Goal: Task Accomplishment & Management: Use online tool/utility

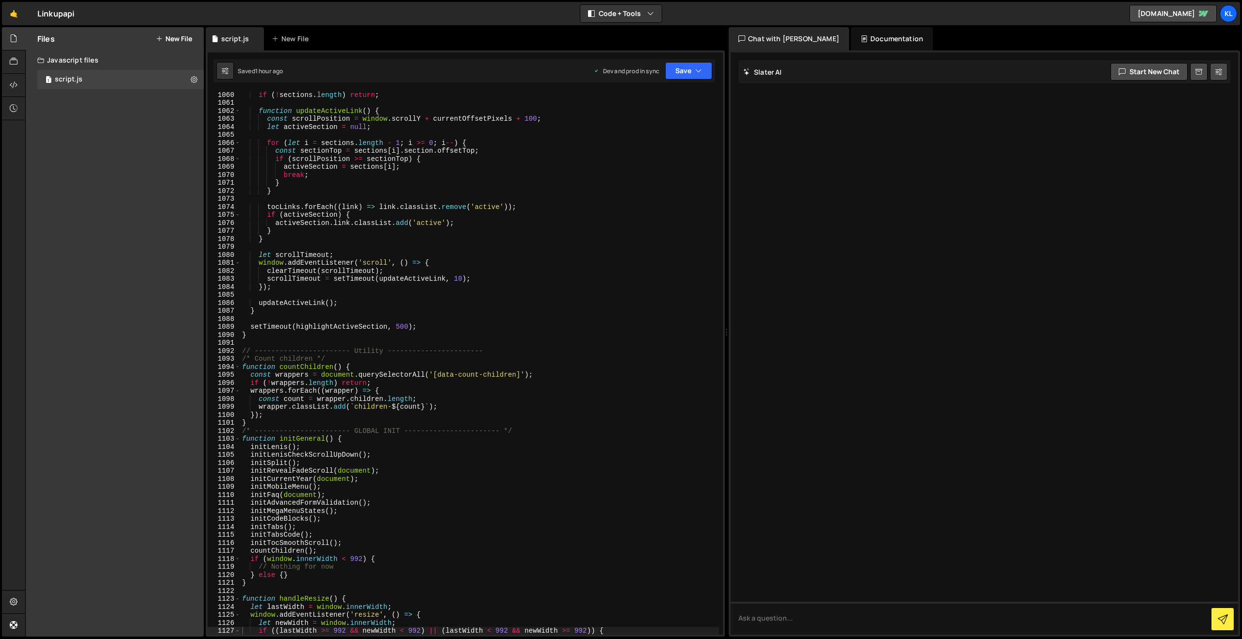
click at [402, 302] on div "if ( ! sections . length ) return ; function updateActiveLink ( ) { const scrol…" at bounding box center [479, 371] width 479 height 560
type textarea "}"
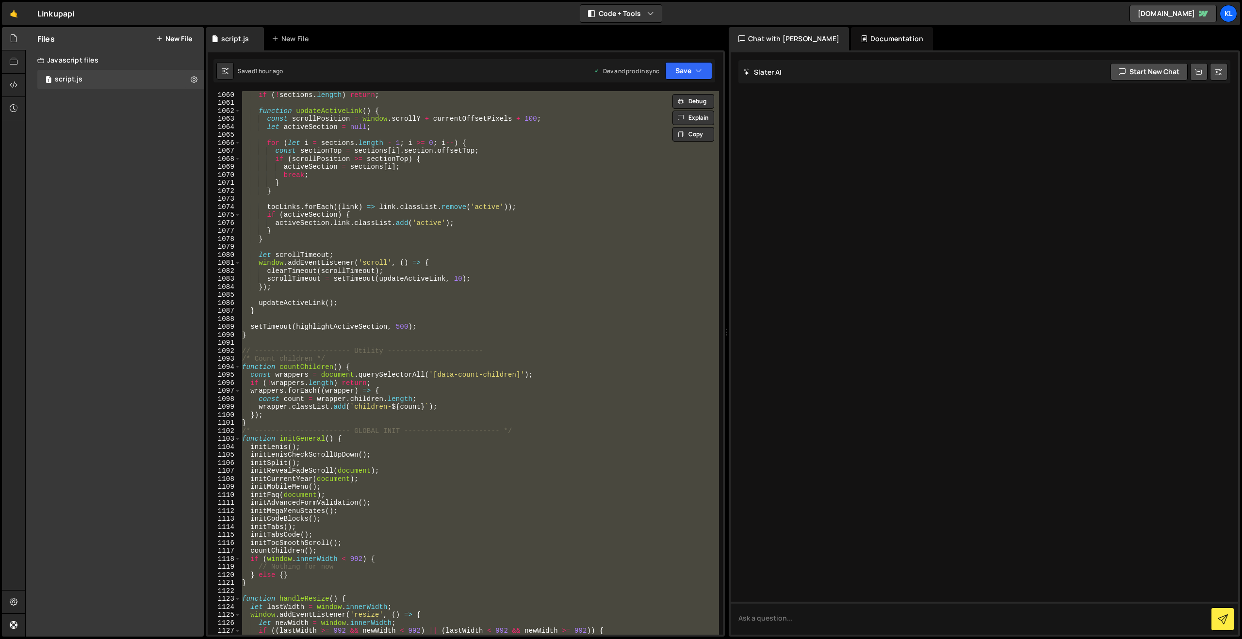
paste textarea
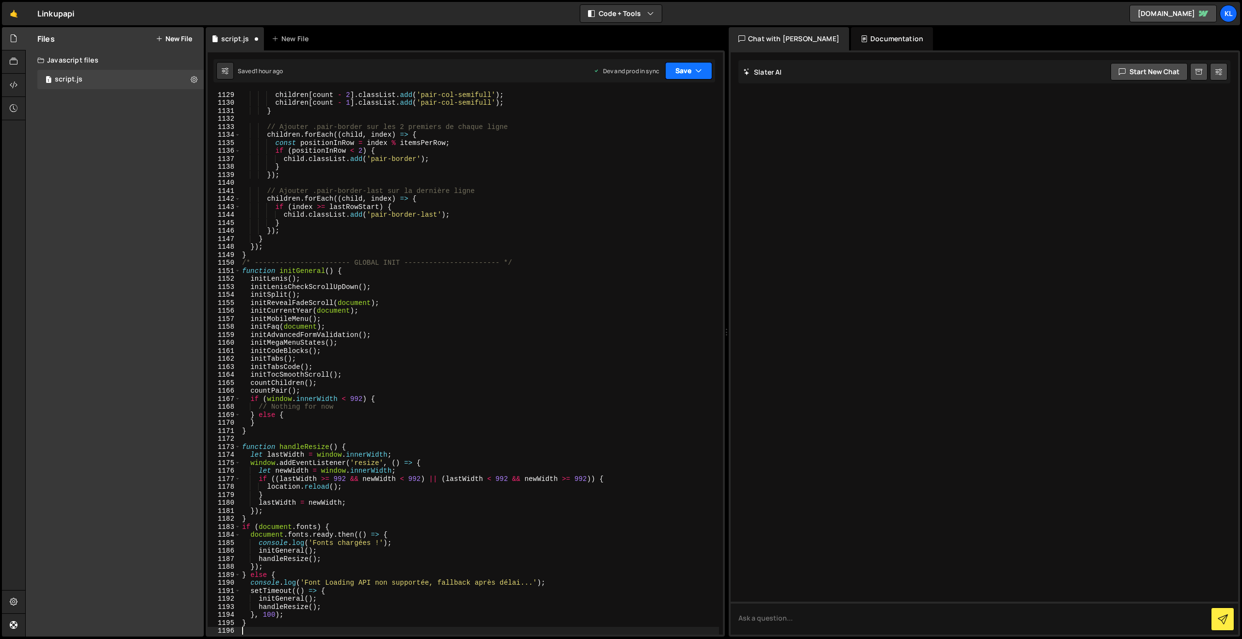
click at [675, 77] on button "Save" at bounding box center [688, 70] width 47 height 17
drag, startPoint x: 639, startPoint y: 128, endPoint x: 583, endPoint y: 123, distance: 56.0
click at [639, 128] on div "Save to Production S" at bounding box center [655, 126] width 101 height 10
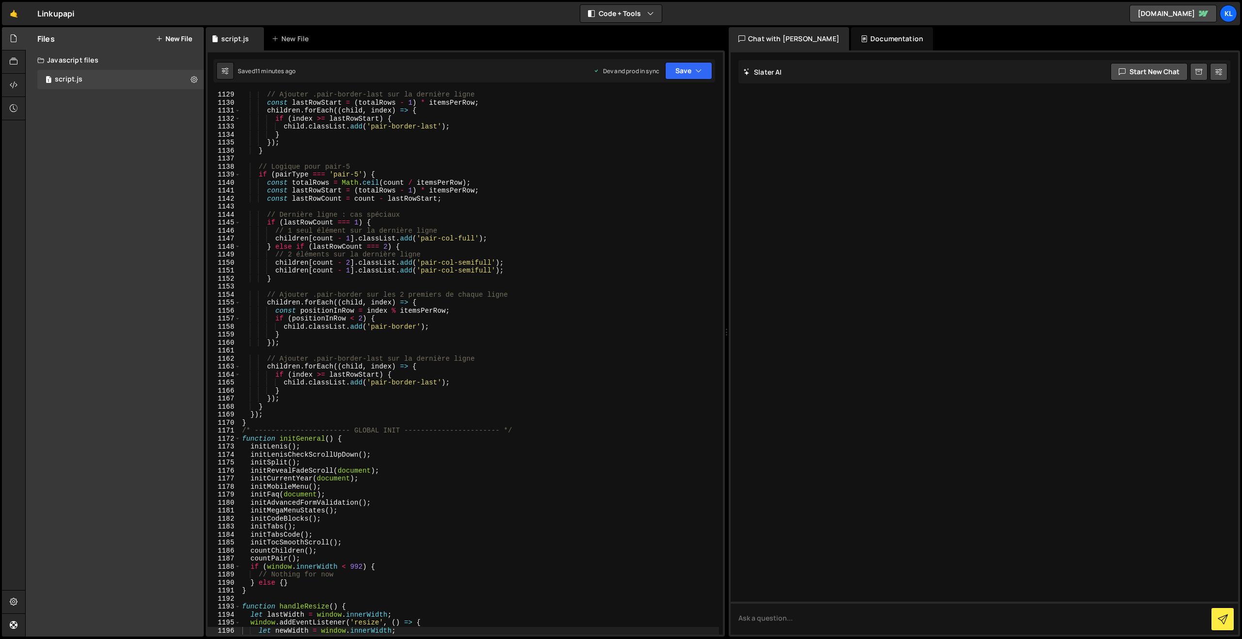
click at [512, 194] on div "// Ajouter .pair-border-last sur la dernière ligne const lastRowStart = ( total…" at bounding box center [479, 371] width 479 height 560
type textarea "}"
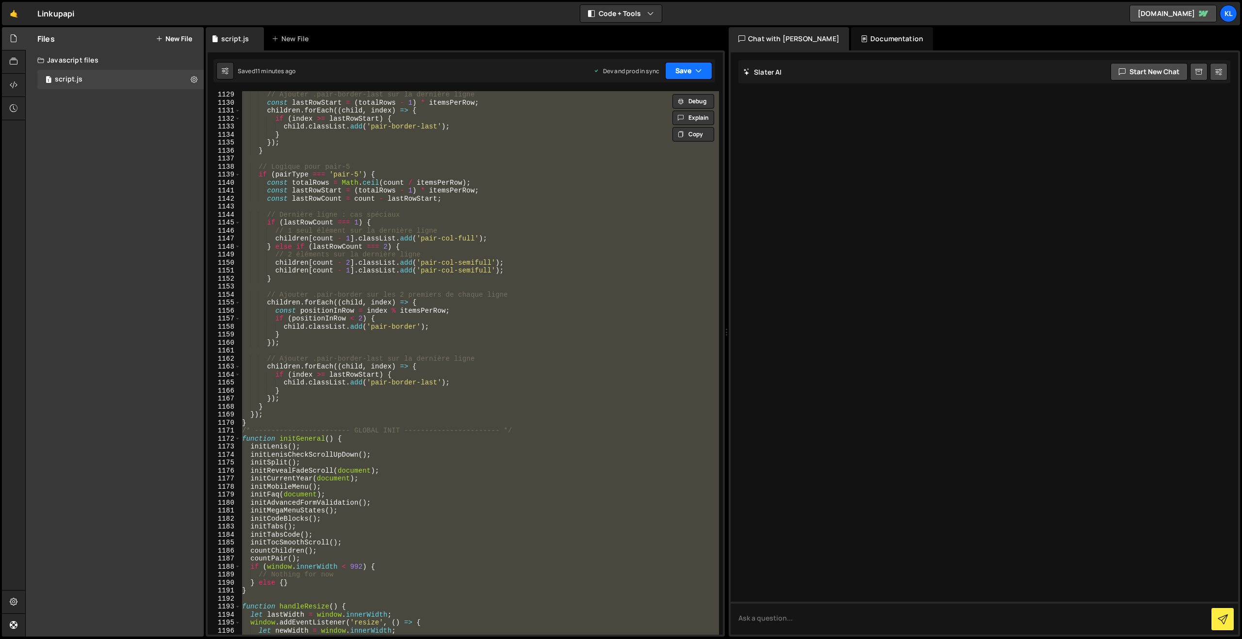
paste textarea
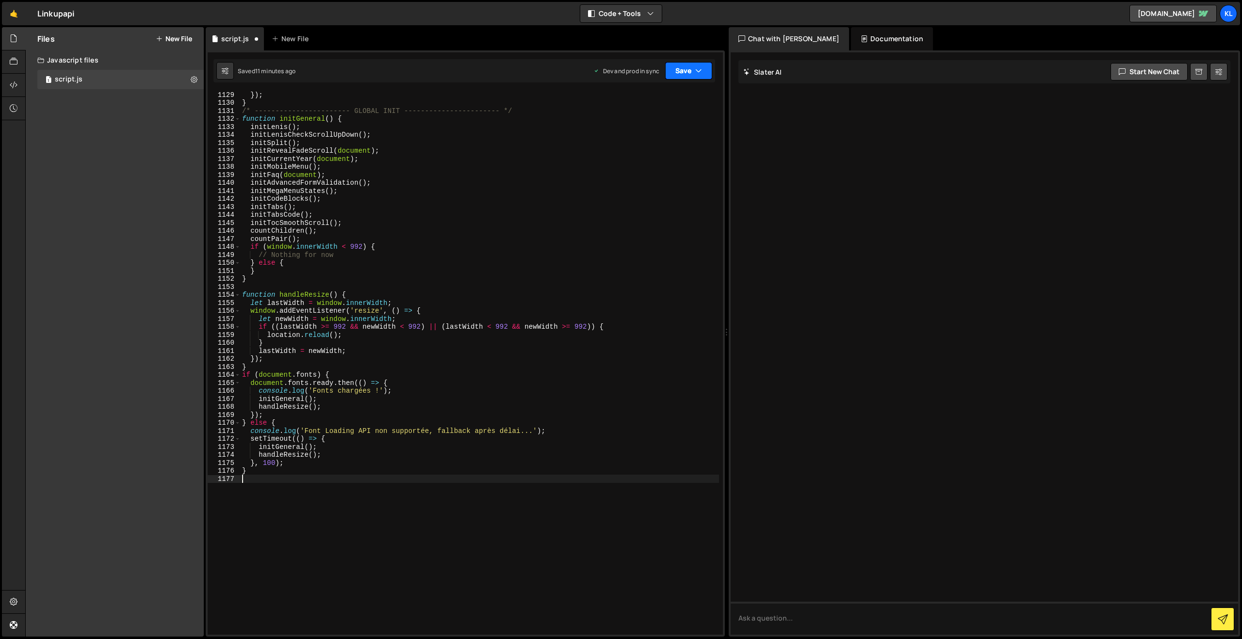
click at [698, 70] on icon "button" at bounding box center [698, 71] width 7 height 10
click at [643, 115] on button "Save to Staging S Saved 11 minutes ago" at bounding box center [656, 101] width 116 height 32
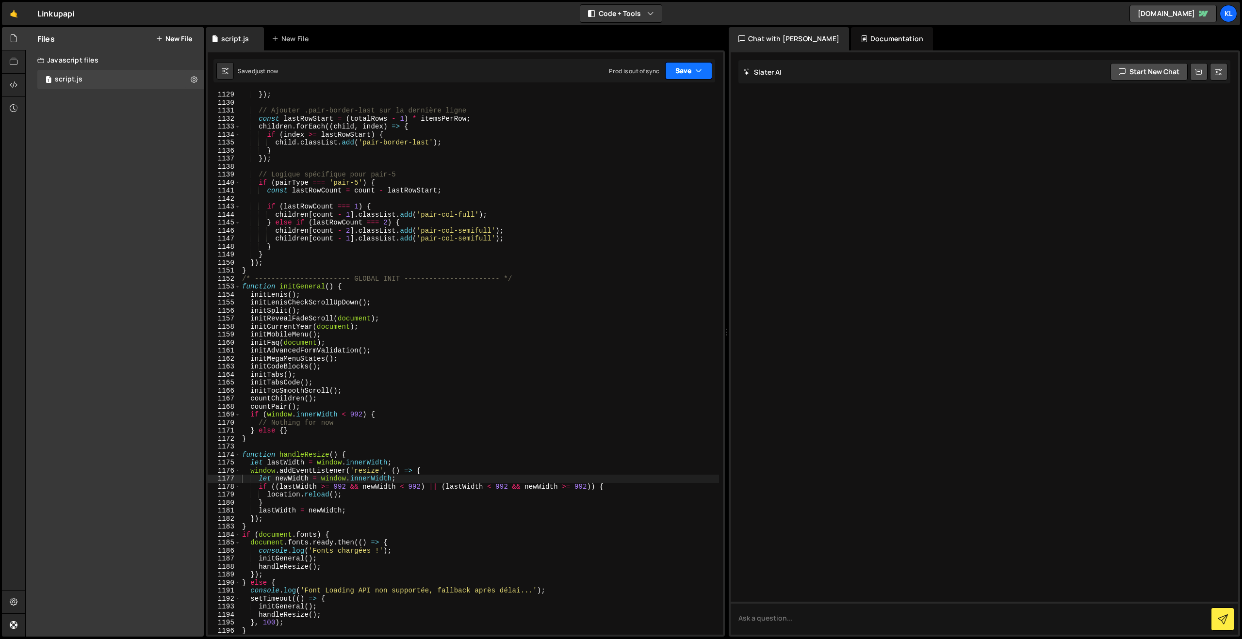
click at [668, 72] on button "Save" at bounding box center [688, 70] width 47 height 17
click at [664, 122] on div "Save to Production S" at bounding box center [655, 126] width 101 height 10
drag, startPoint x: 500, startPoint y: 184, endPoint x: 489, endPoint y: 179, distance: 11.9
click at [500, 184] on div "}) ; // Ajouter .pair-border-last sur la dernière ligne const lastRowStart = ( …" at bounding box center [479, 371] width 479 height 560
type textarea "}"
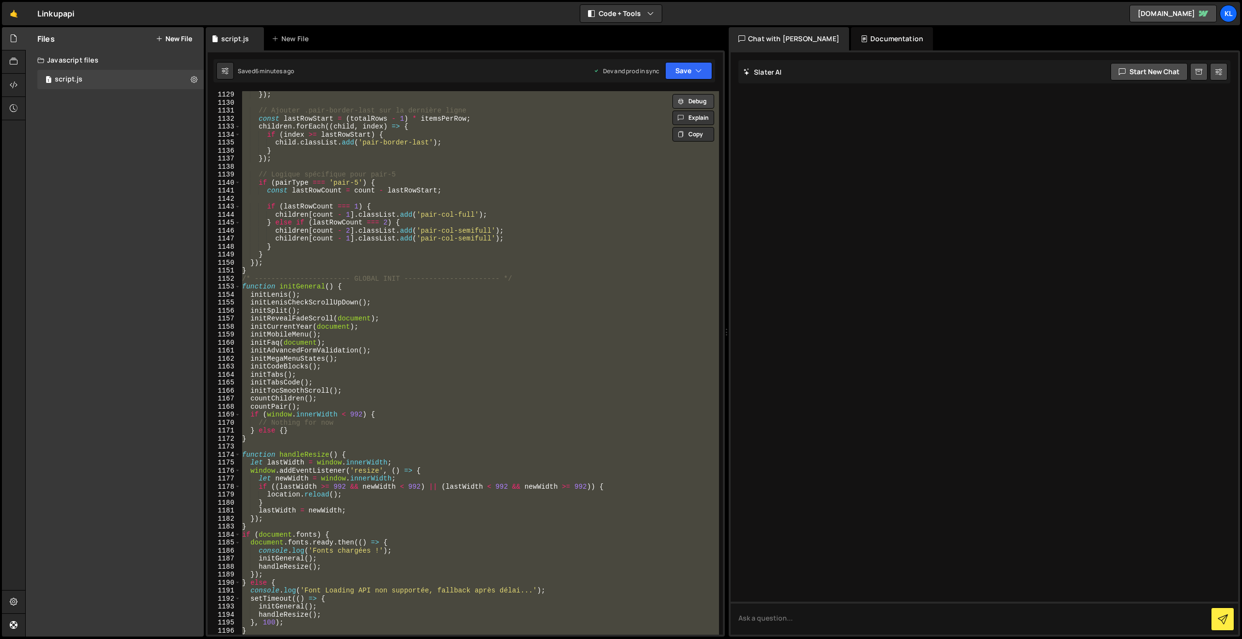
paste textarea
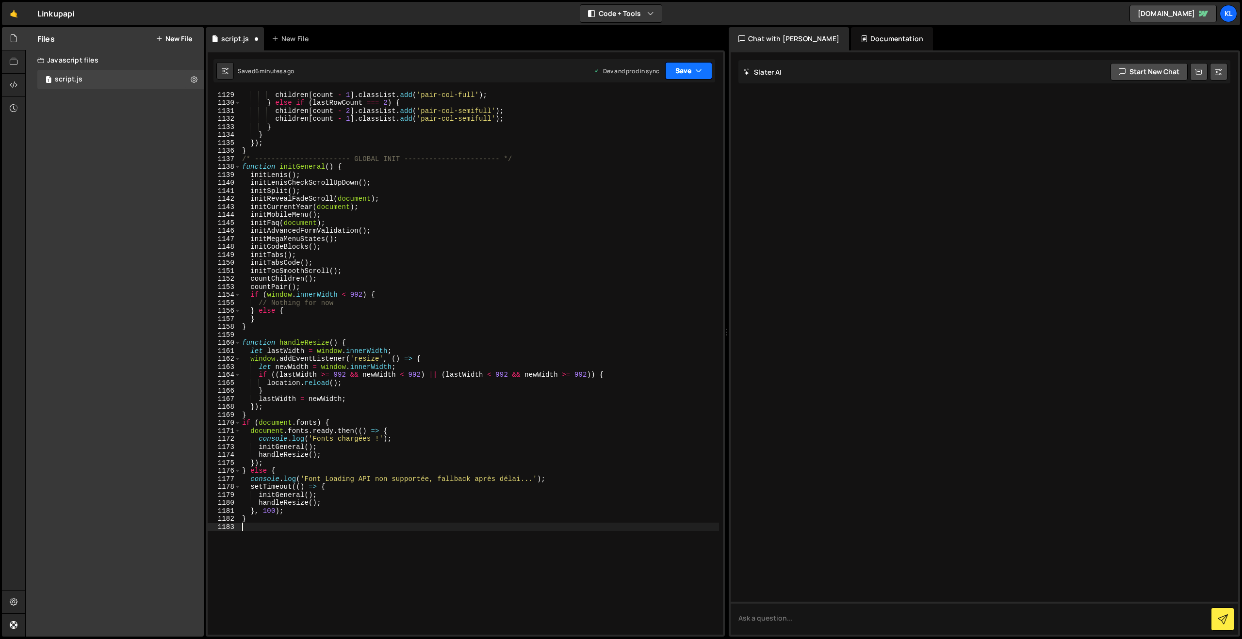
click at [670, 70] on button "Save" at bounding box center [688, 70] width 47 height 17
click at [632, 128] on div "Save to Production S" at bounding box center [655, 126] width 101 height 10
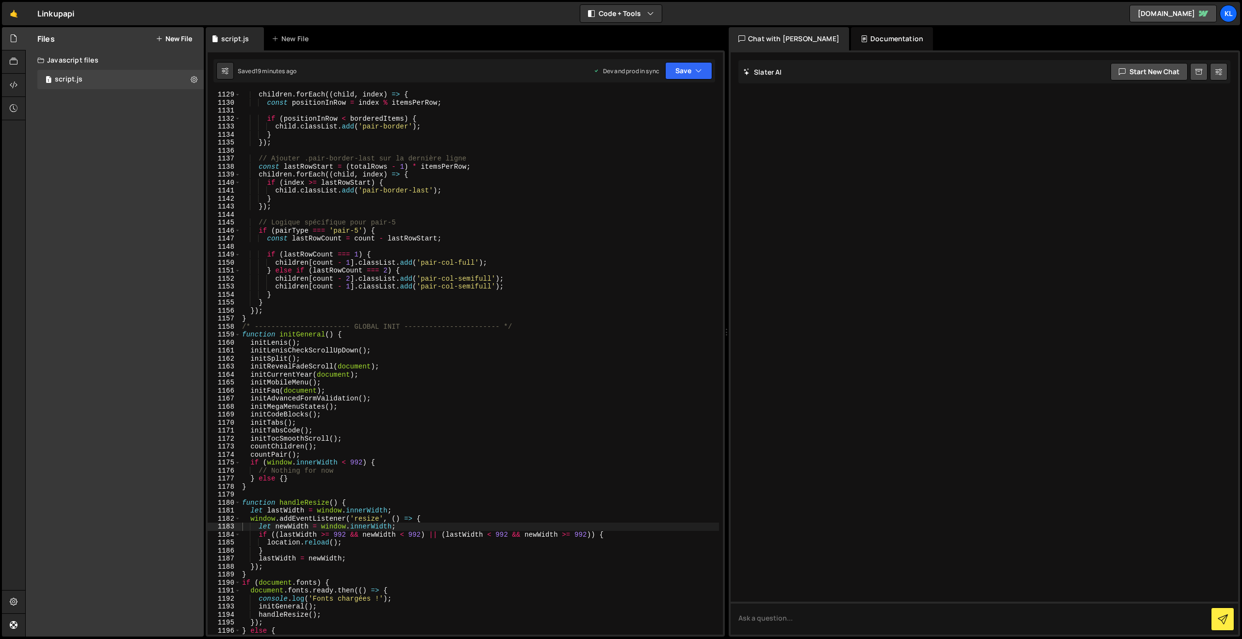
click at [476, 230] on div "children . forEach (( child , index ) => { const positionInRow = index % itemsP…" at bounding box center [479, 371] width 479 height 560
type textarea "}"
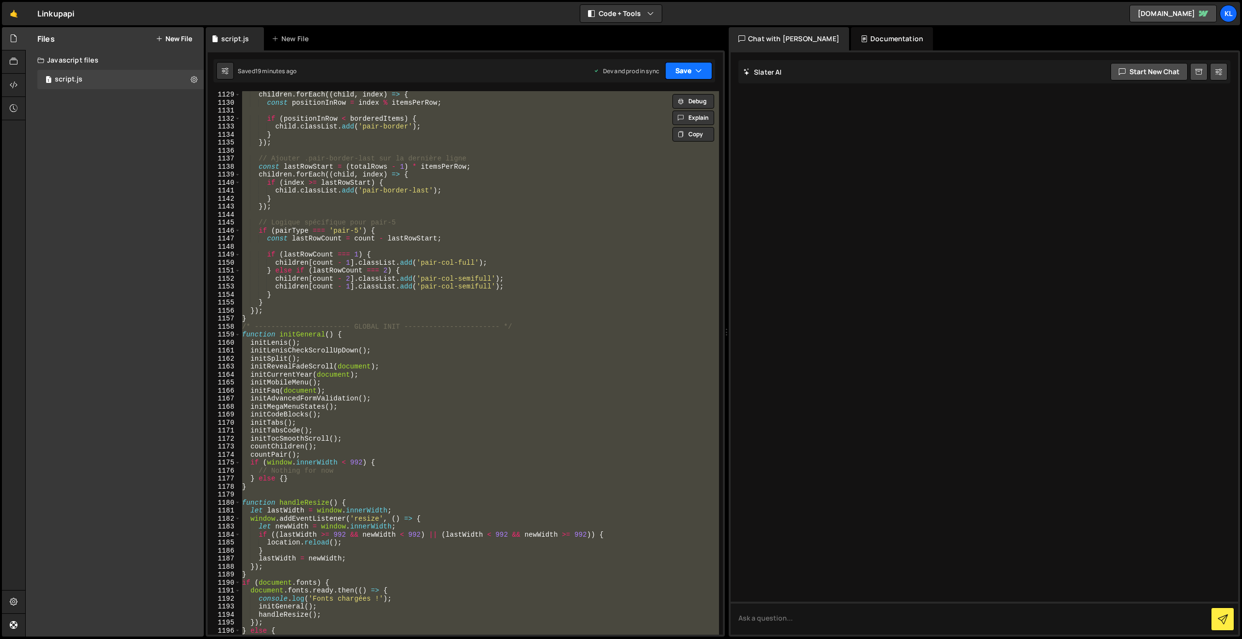
paste textarea
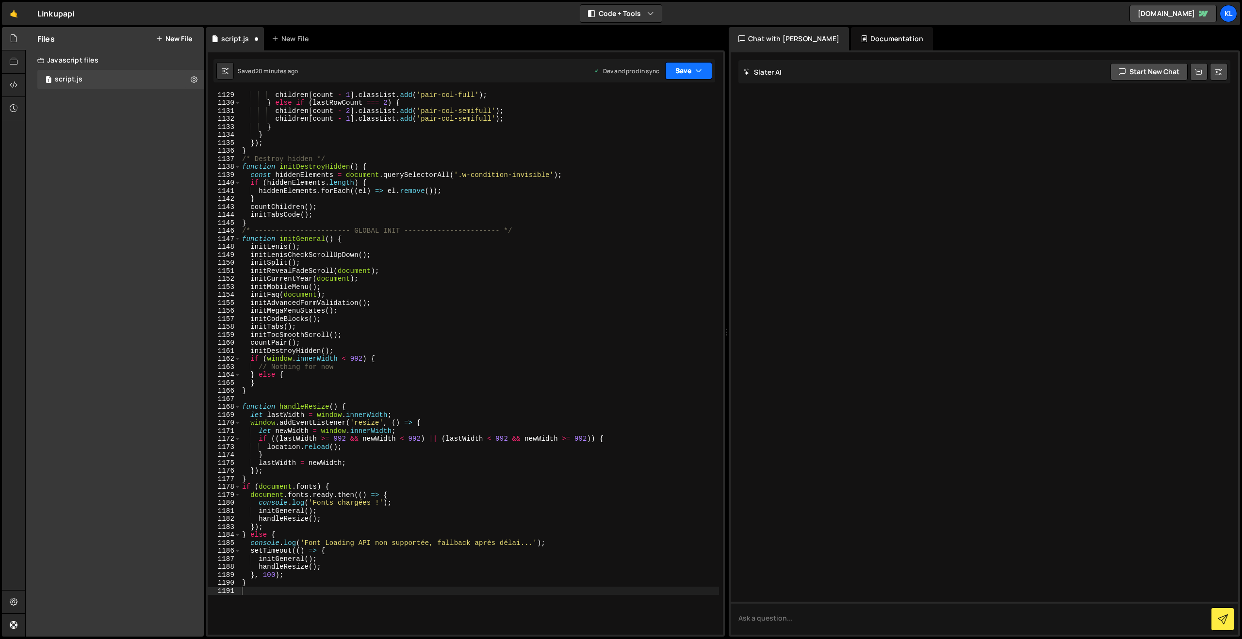
click at [690, 70] on button "Save" at bounding box center [688, 70] width 47 height 17
click at [644, 130] on div "Save to Production S" at bounding box center [655, 126] width 101 height 10
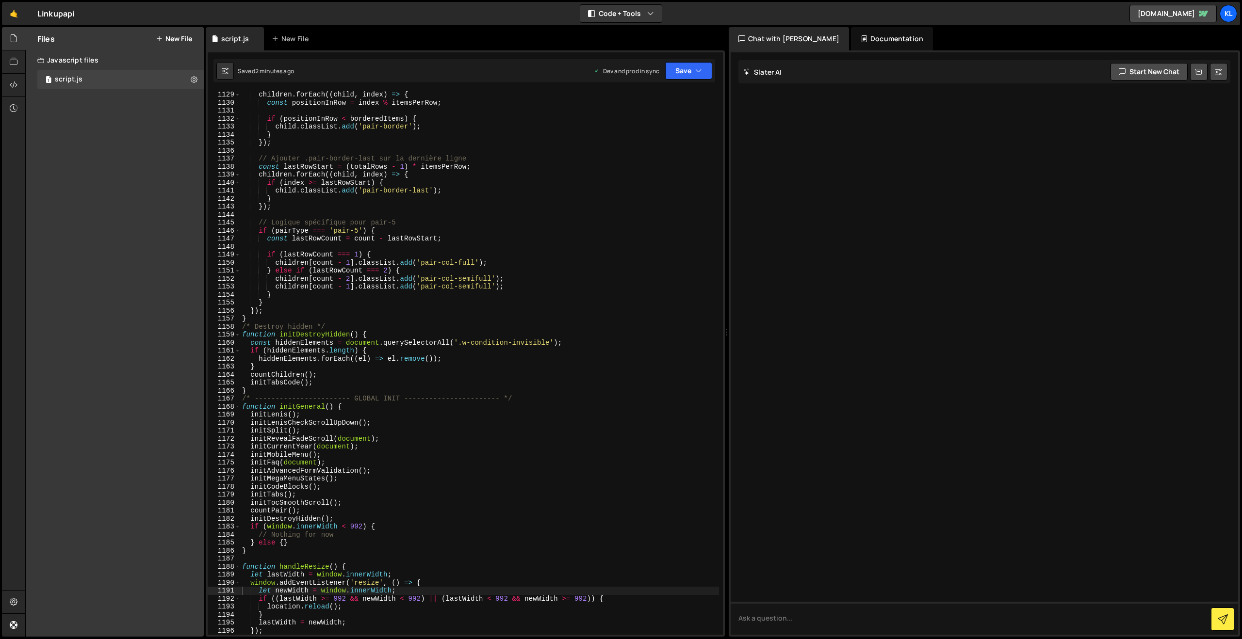
click at [498, 187] on div "children . forEach (( child , index ) => { const positionInRow = index % itemsP…" at bounding box center [479, 371] width 479 height 560
type textarea "}"
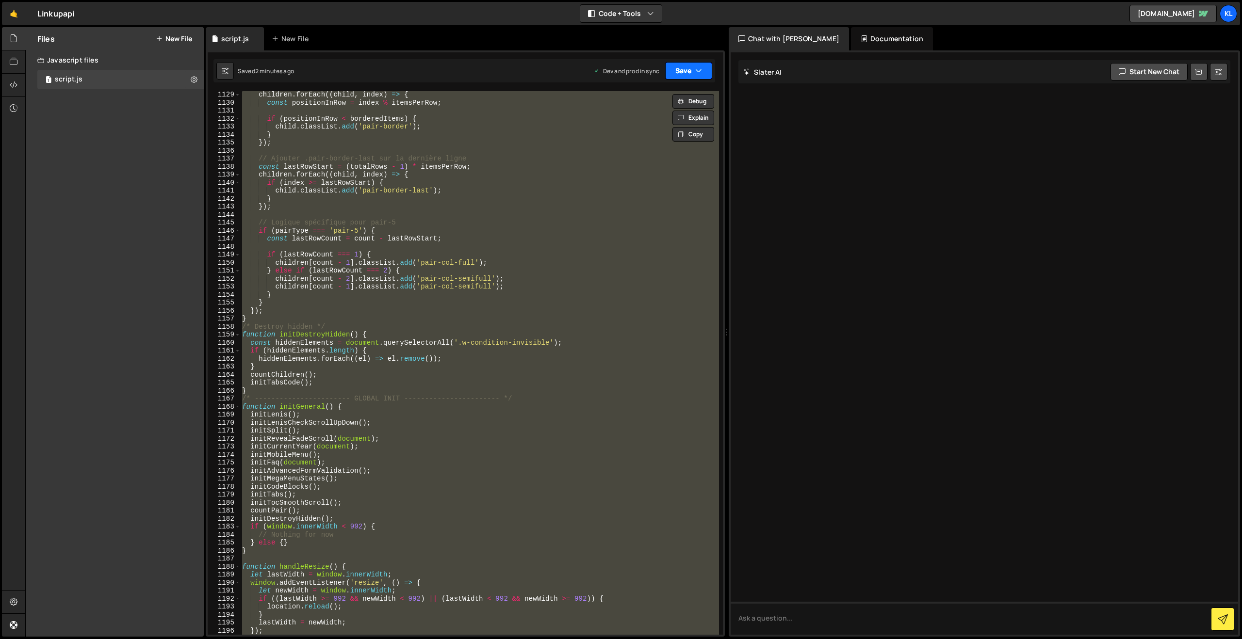
paste textarea
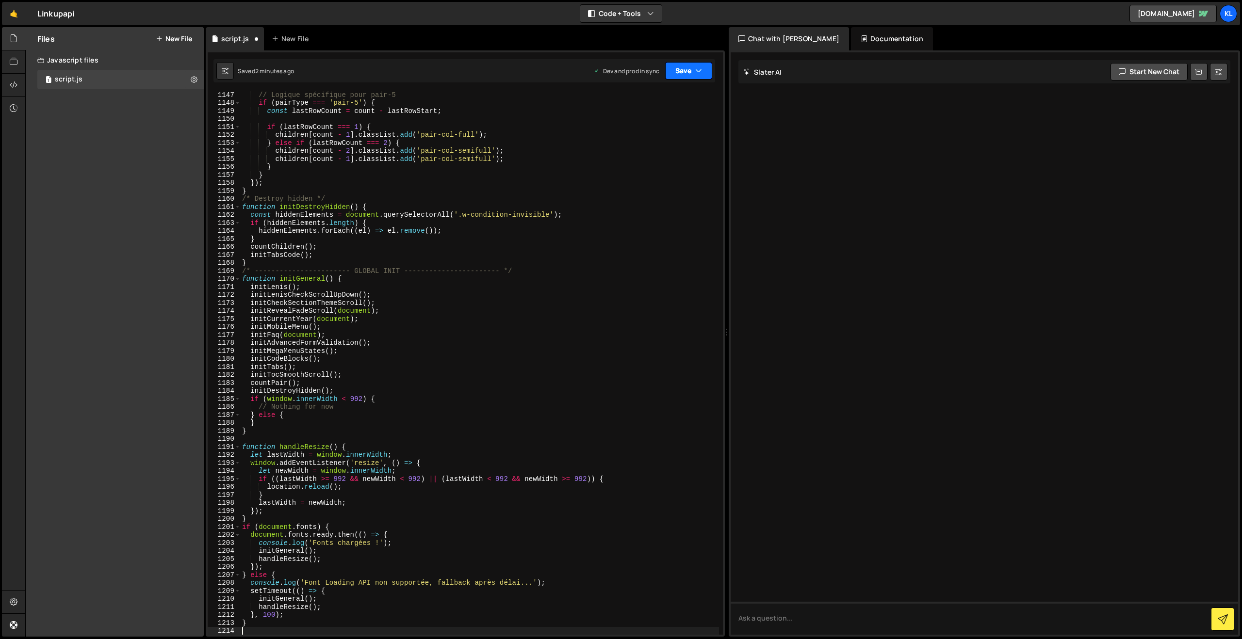
click at [682, 69] on button "Save" at bounding box center [688, 70] width 47 height 17
click at [649, 121] on div "Save to Production S" at bounding box center [655, 126] width 101 height 10
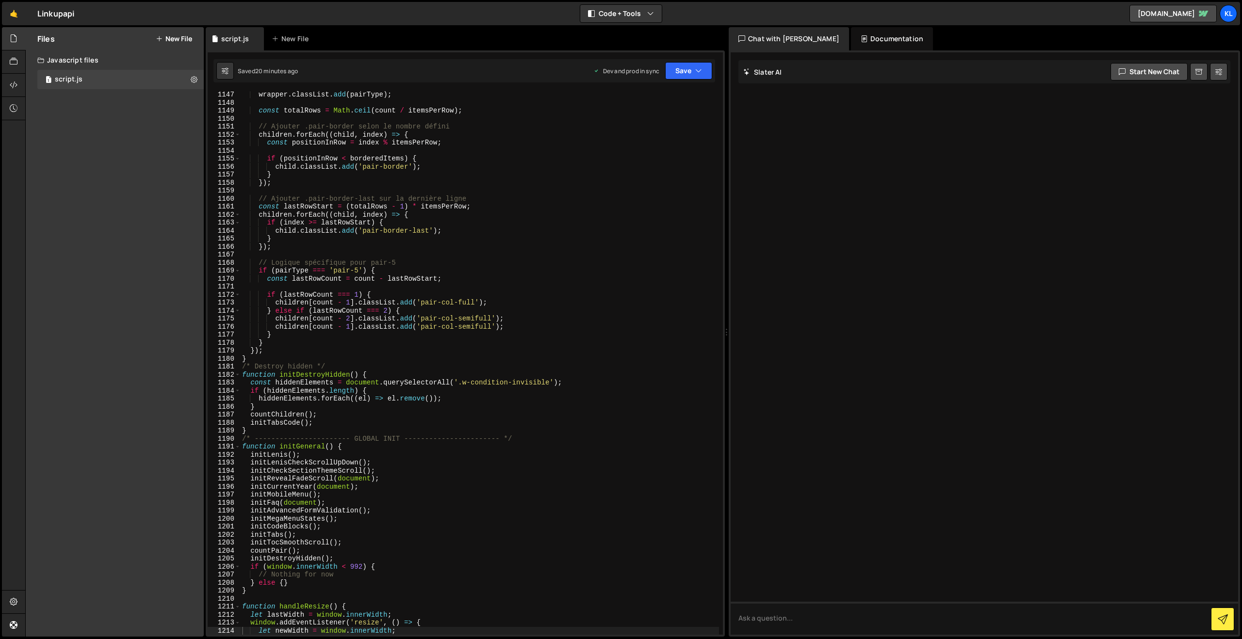
click at [463, 192] on div "wrapper . classList . add ( pairType ) ; const totalRows = Math . ceil ( count …" at bounding box center [479, 371] width 479 height 560
type textarea "}"
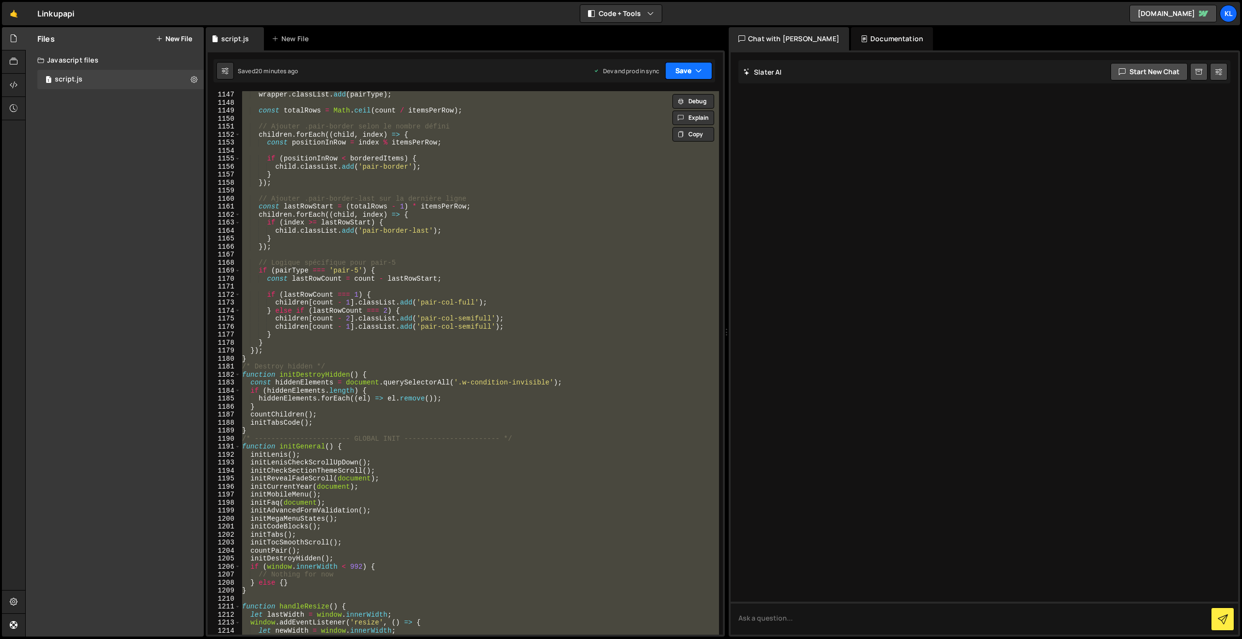
paste textarea
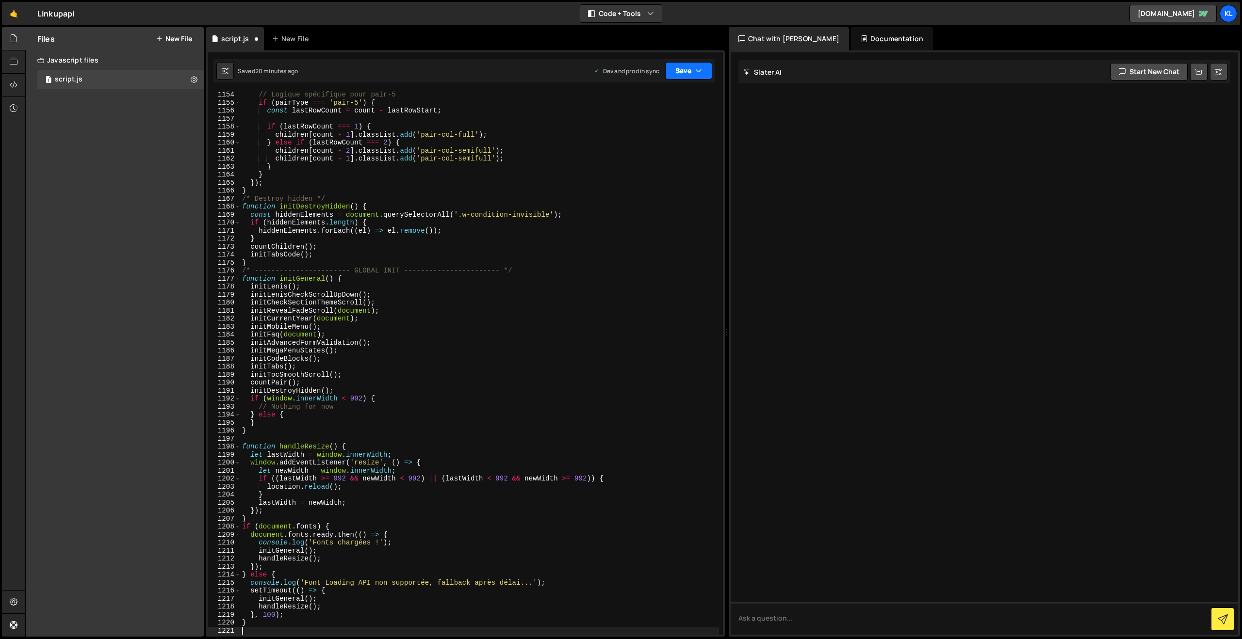
click at [694, 75] on button "Save" at bounding box center [688, 70] width 47 height 17
click at [639, 138] on div "20 minutes ago" at bounding box center [643, 136] width 42 height 8
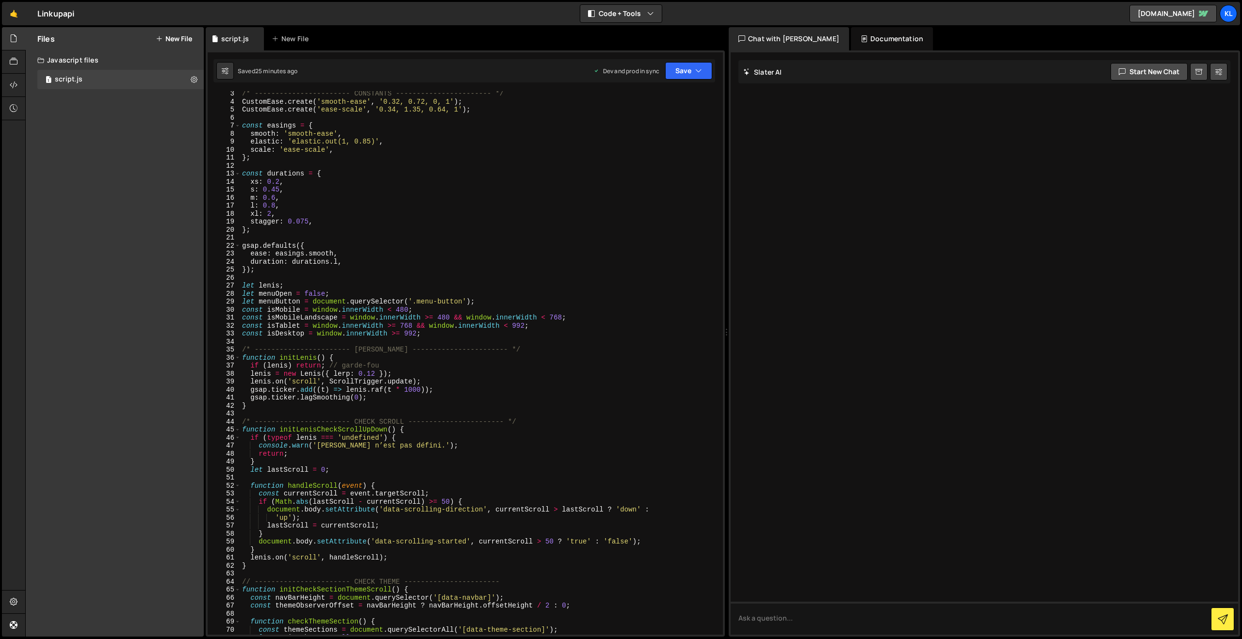
scroll to position [21, 0]
